Goal: Find specific page/section: Find specific page/section

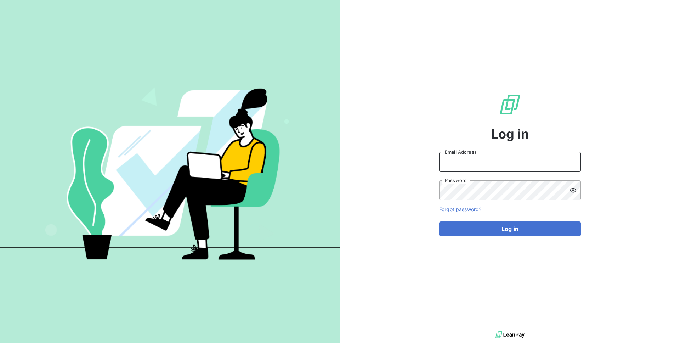
click at [444, 163] on input "Email Address" at bounding box center [510, 162] width 142 height 20
type input "admin@login"
click at [439, 221] on button "Log in" at bounding box center [510, 228] width 142 height 15
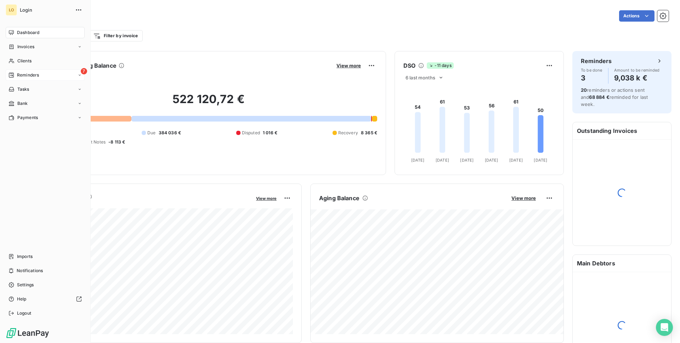
click at [40, 73] on div "7 Reminders" at bounding box center [45, 74] width 79 height 11
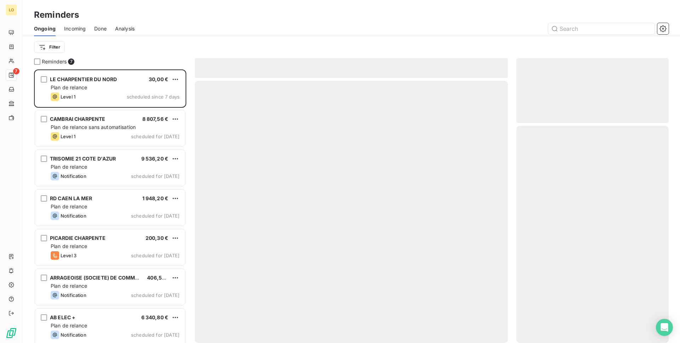
scroll to position [273, 152]
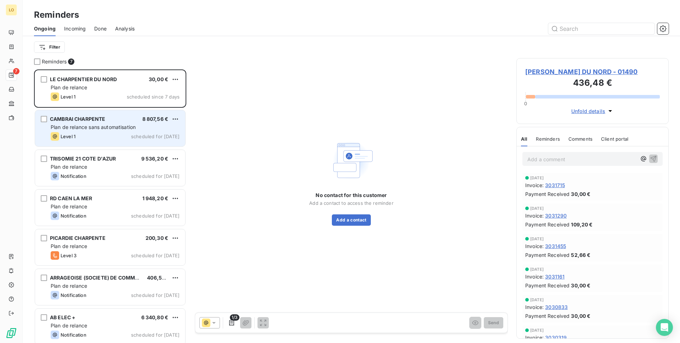
click at [76, 131] on div "CAMBRAI CHARPENTE 8 807,56 € Plan de relance sans automatisation Level 1 schedu…" at bounding box center [110, 128] width 150 height 36
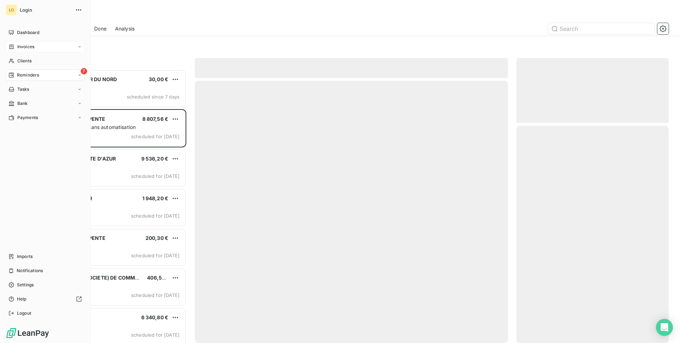
click at [30, 44] on span "Invoices" at bounding box center [25, 47] width 17 height 6
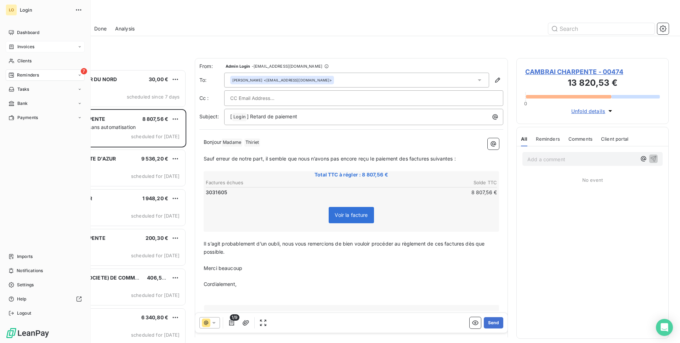
click at [24, 45] on span "Invoices" at bounding box center [25, 47] width 17 height 6
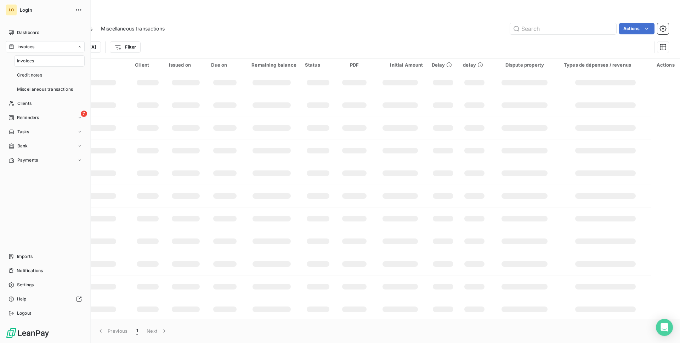
click at [26, 61] on span "Invoices" at bounding box center [25, 61] width 17 height 6
click at [49, 313] on div "Logout" at bounding box center [45, 312] width 79 height 11
